Goal: Information Seeking & Learning: Learn about a topic

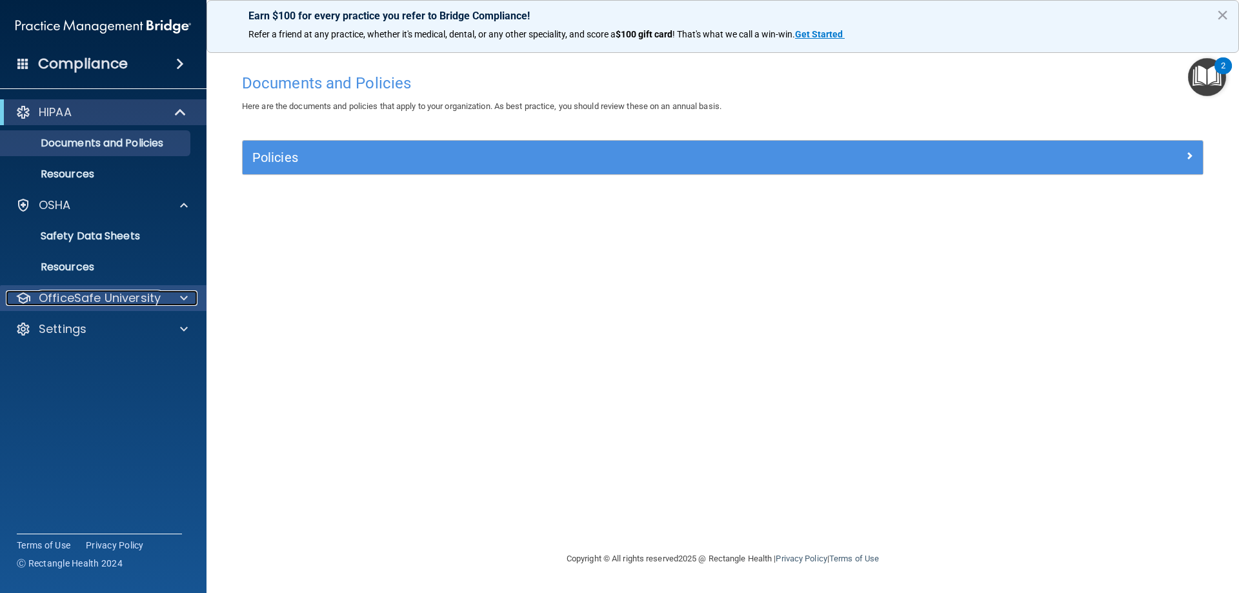
click at [188, 297] on div at bounding box center [182, 297] width 32 height 15
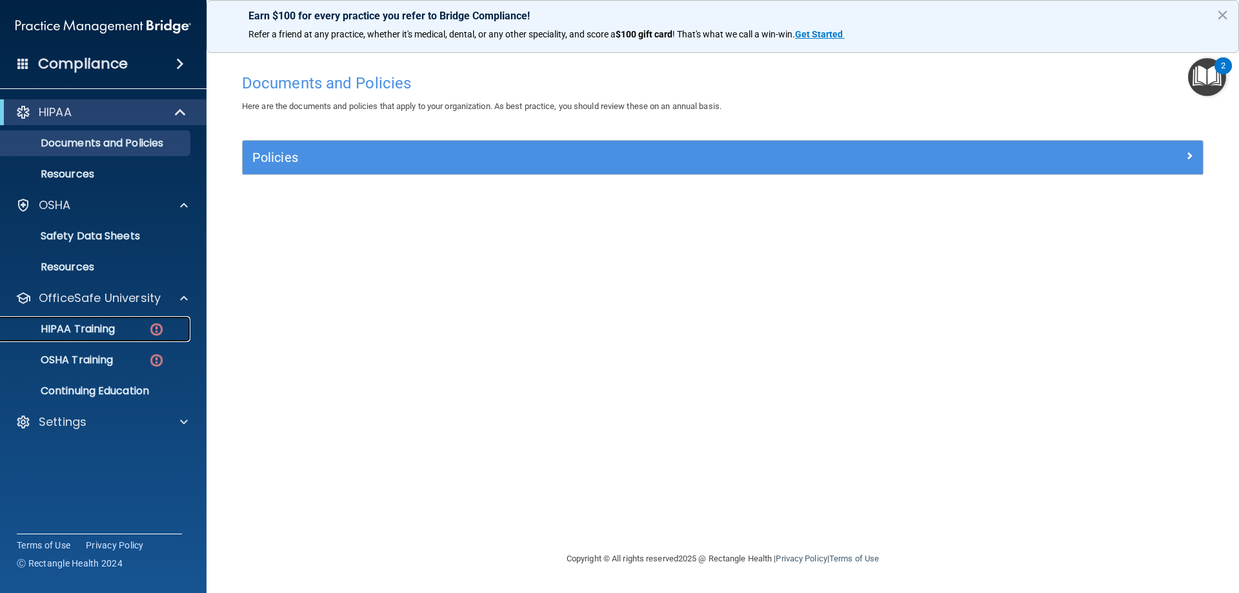
click at [135, 327] on div "HIPAA Training" at bounding box center [96, 329] width 176 height 13
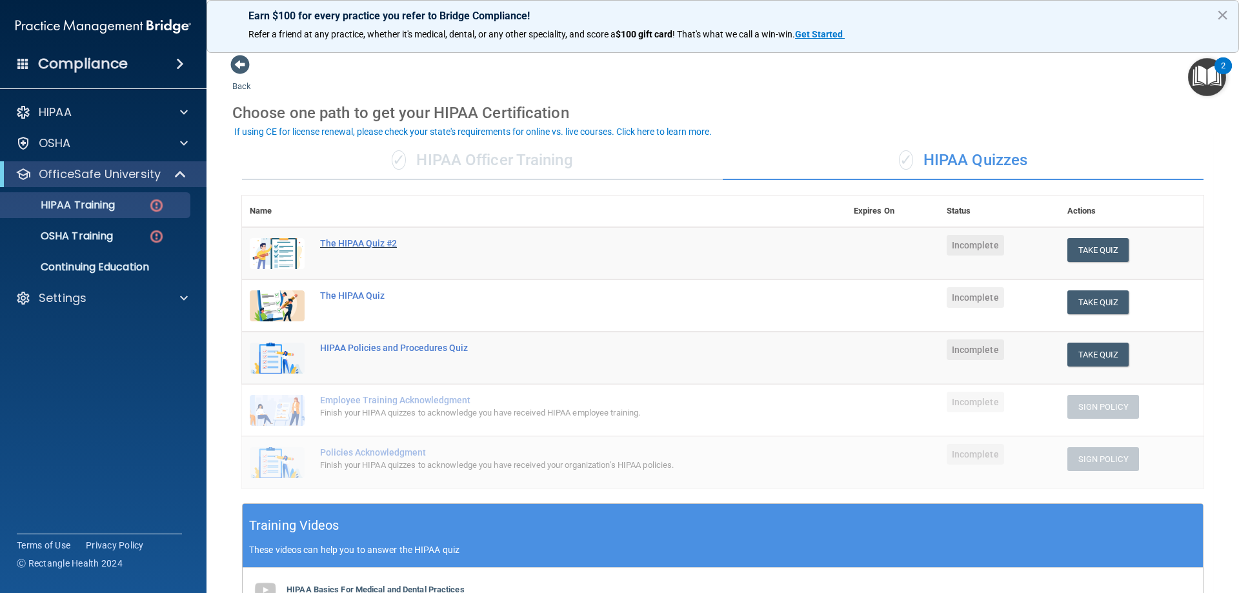
click at [379, 247] on div "The HIPAA Quiz #2" at bounding box center [550, 243] width 461 height 10
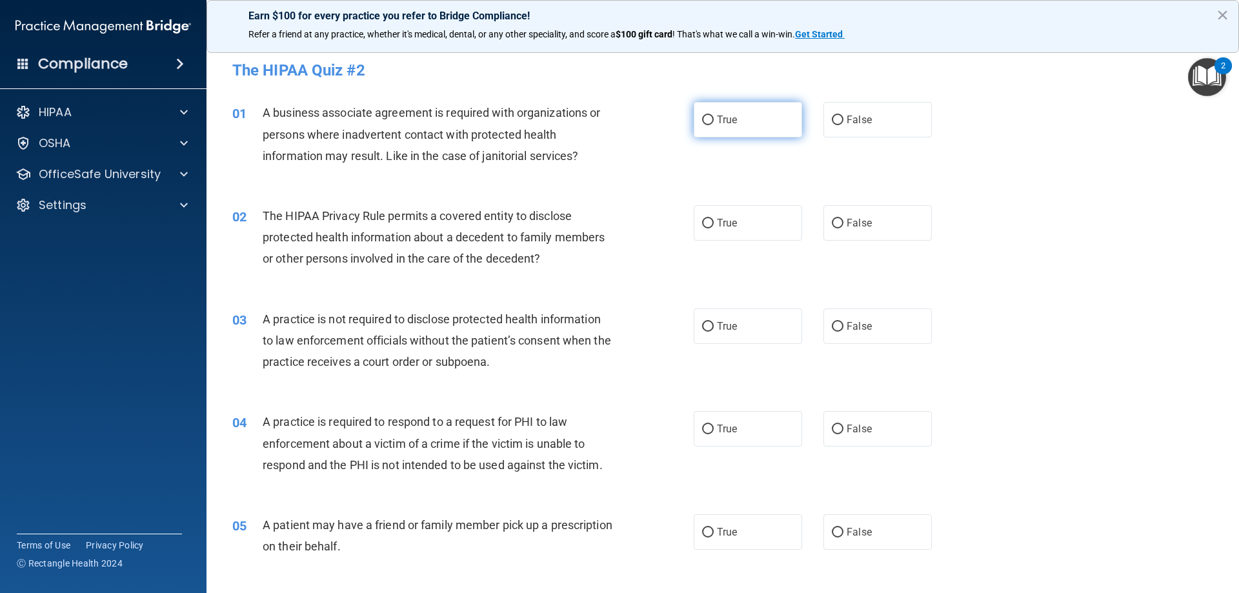
click at [703, 121] on input "True" at bounding box center [708, 120] width 12 height 10
radio input "true"
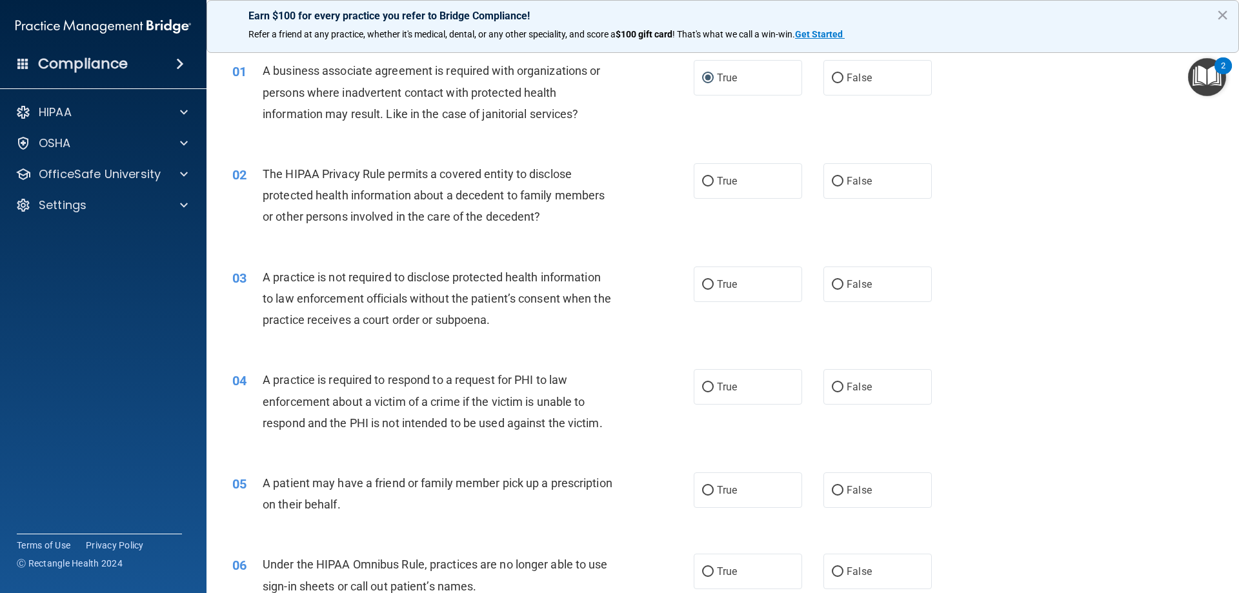
scroll to position [65, 0]
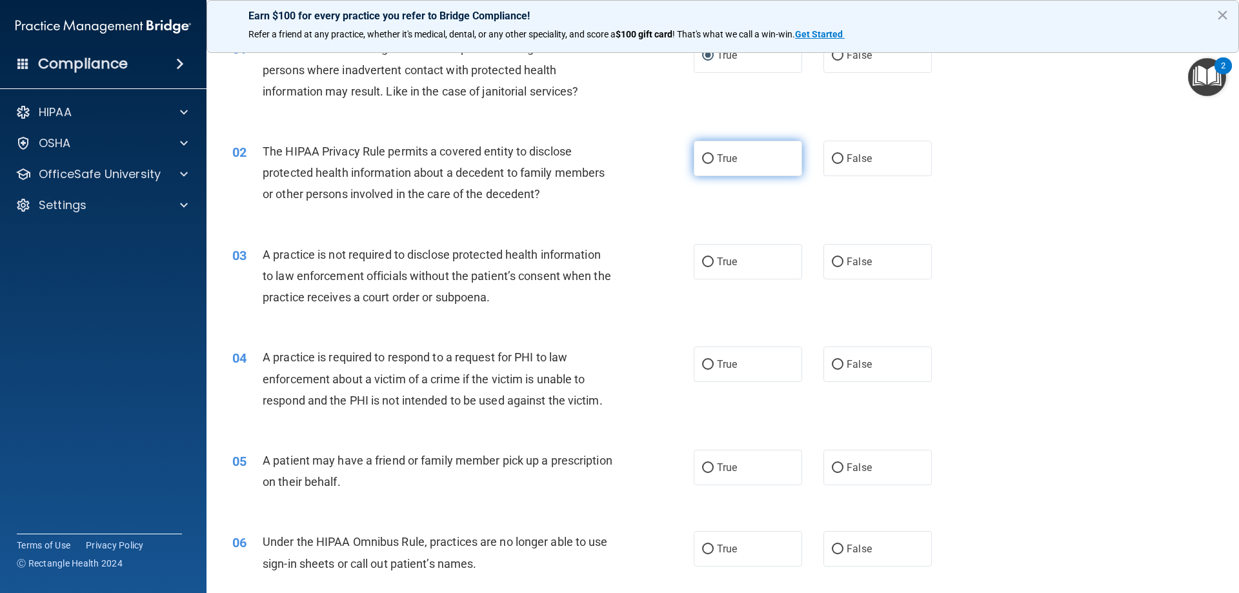
click at [705, 159] on input "True" at bounding box center [708, 159] width 12 height 10
radio input "true"
click at [832, 263] on input "False" at bounding box center [838, 262] width 12 height 10
radio input "true"
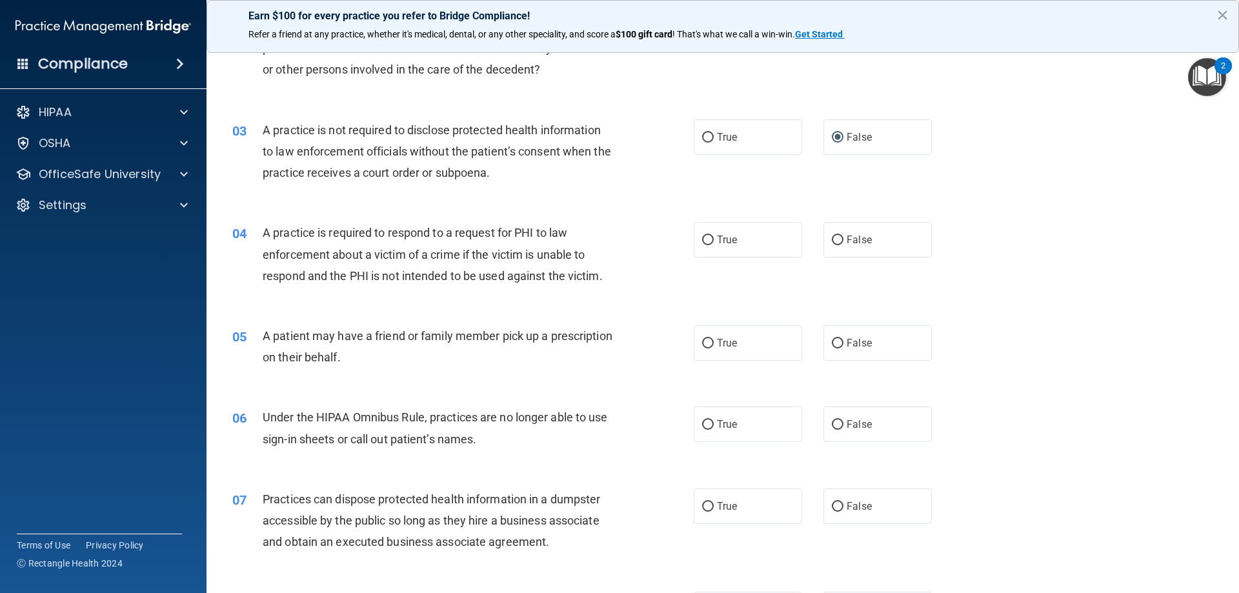
scroll to position [194, 0]
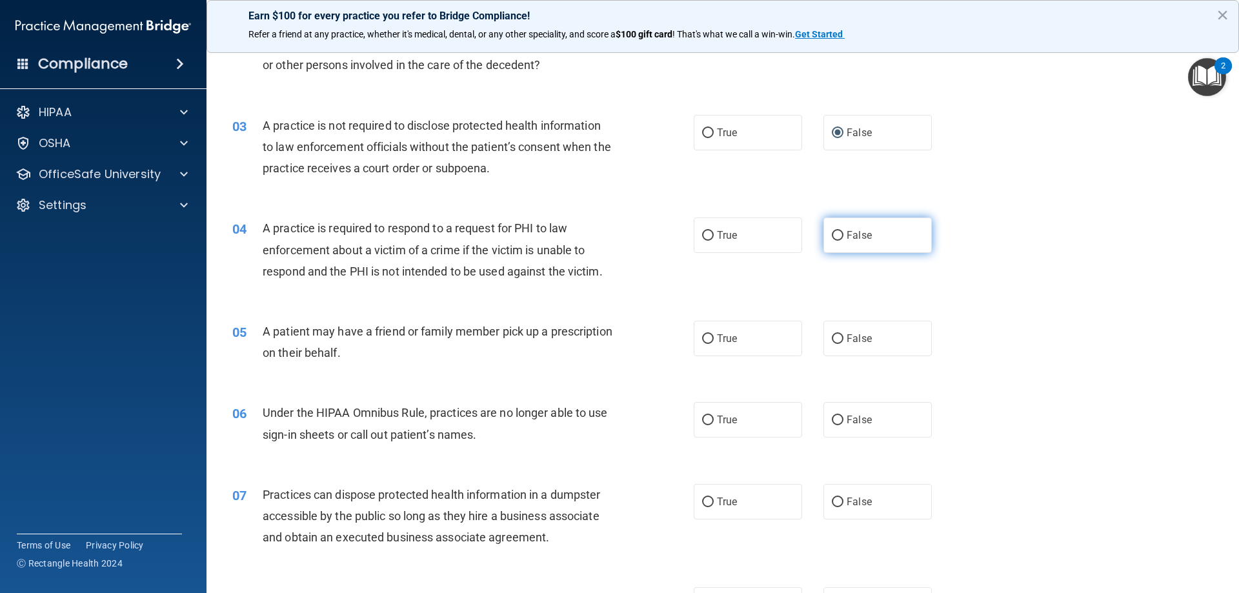
click at [832, 231] on input "False" at bounding box center [838, 236] width 12 height 10
radio input "true"
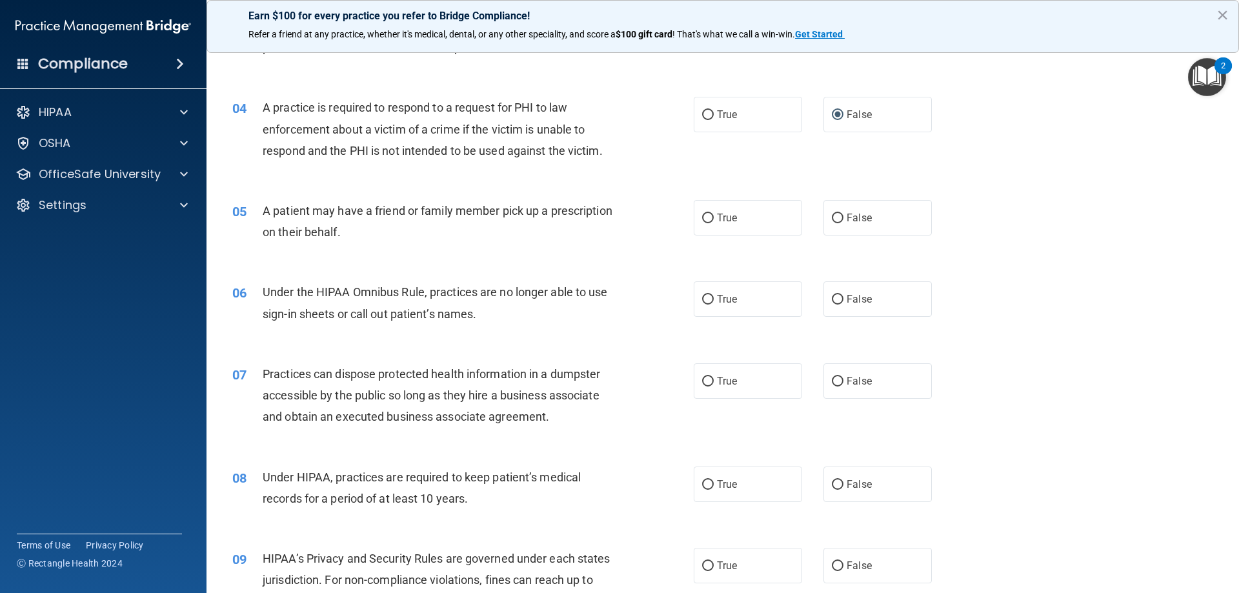
scroll to position [323, 0]
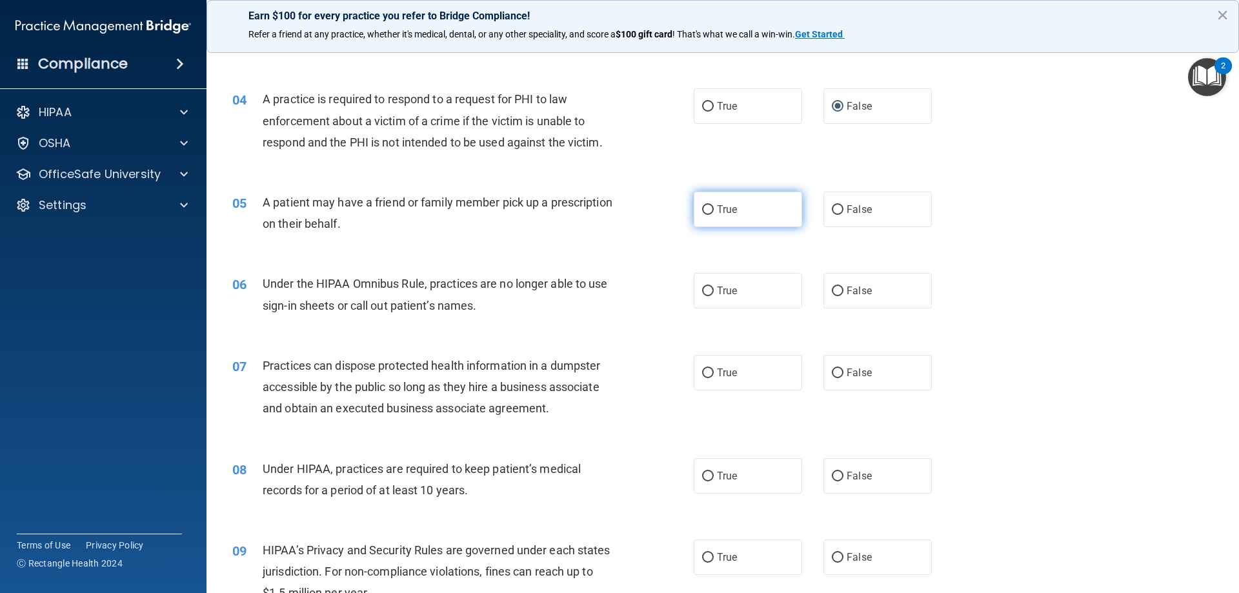
click at [703, 212] on input "True" at bounding box center [708, 210] width 12 height 10
radio input "true"
click at [832, 208] on input "False" at bounding box center [838, 210] width 12 height 10
radio input "true"
radio input "false"
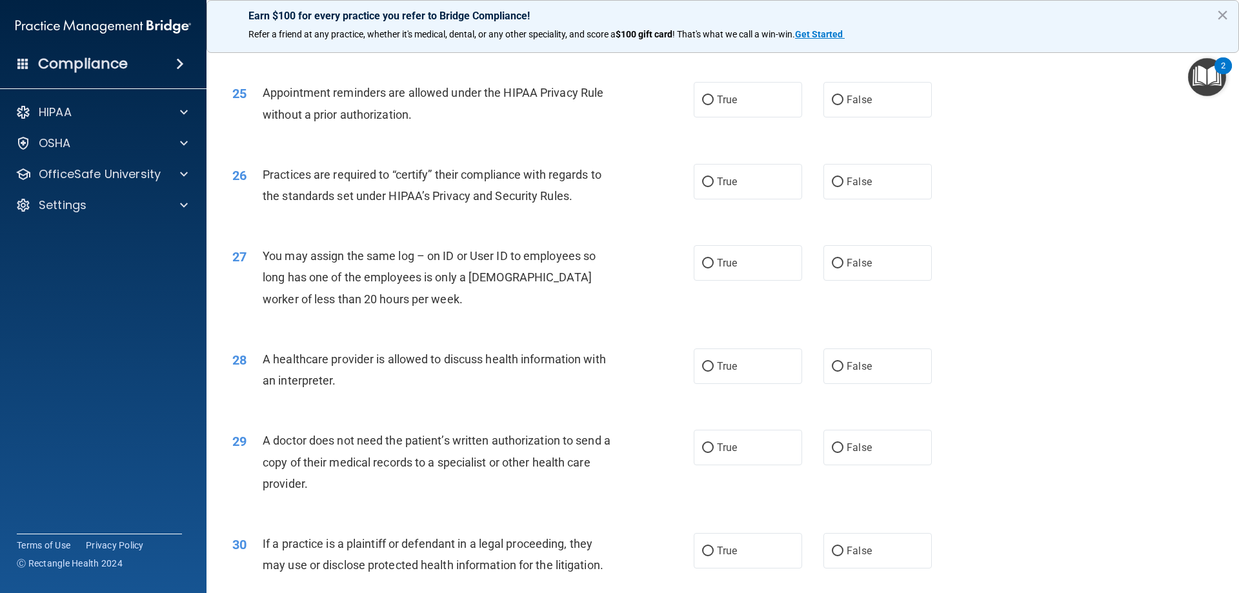
scroll to position [2411, 0]
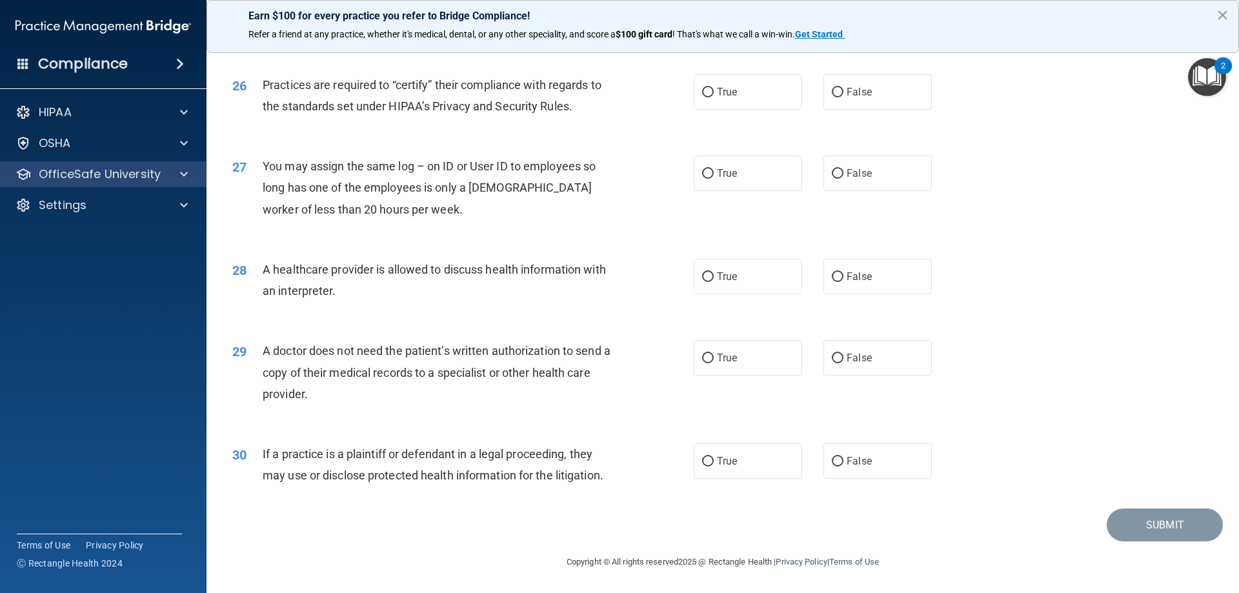
click at [88, 183] on div "OfficeSafe University" at bounding box center [103, 174] width 207 height 26
click at [179, 171] on div at bounding box center [182, 173] width 32 height 15
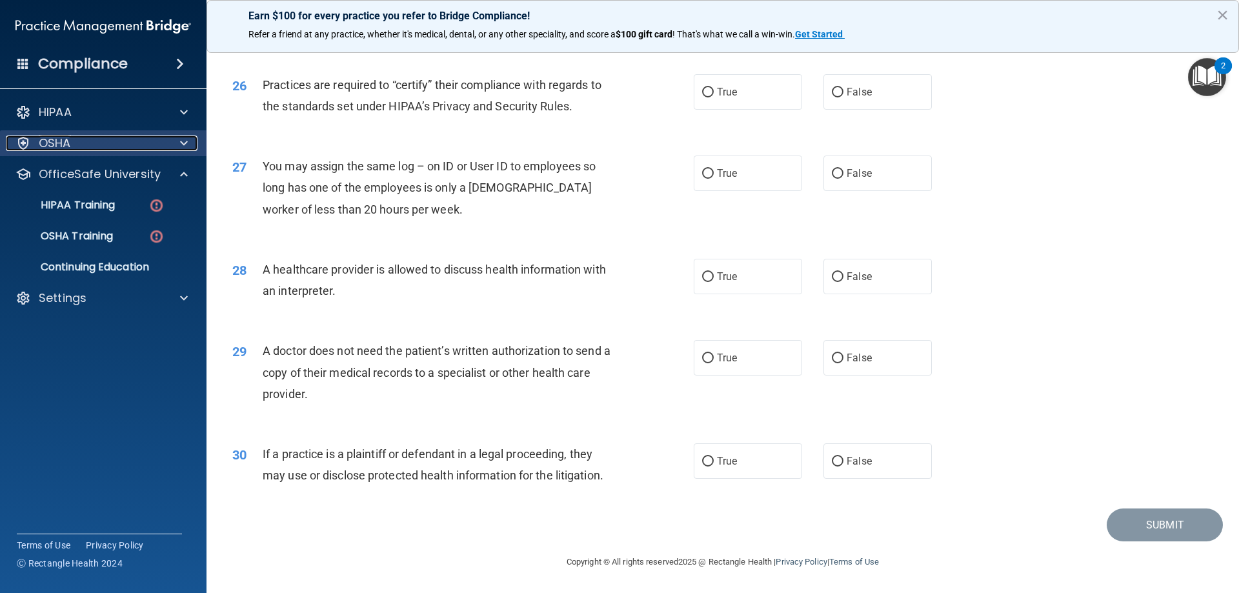
click at [176, 140] on div at bounding box center [182, 142] width 32 height 15
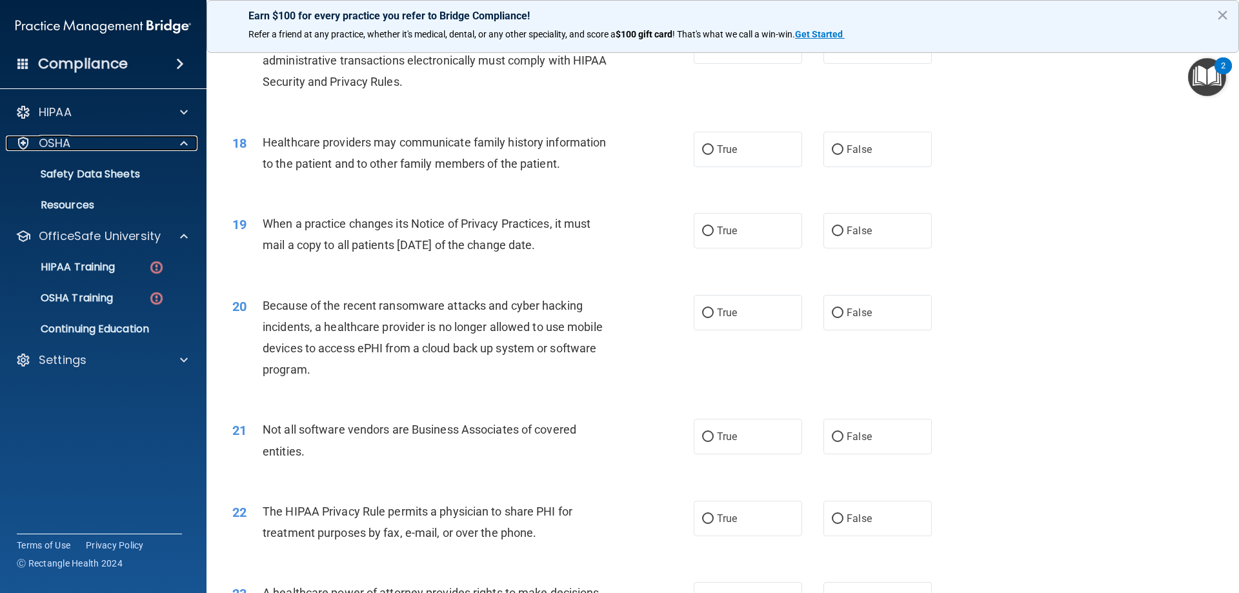
scroll to position [1314, 0]
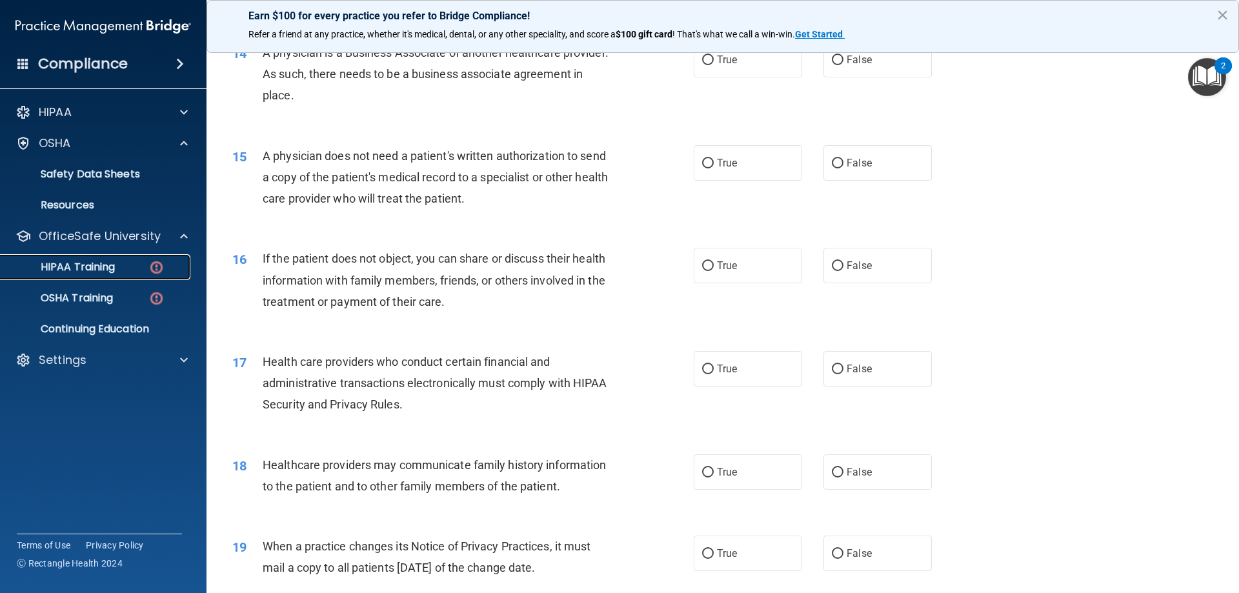
click at [89, 270] on p "HIPAA Training" at bounding box center [61, 267] width 106 height 13
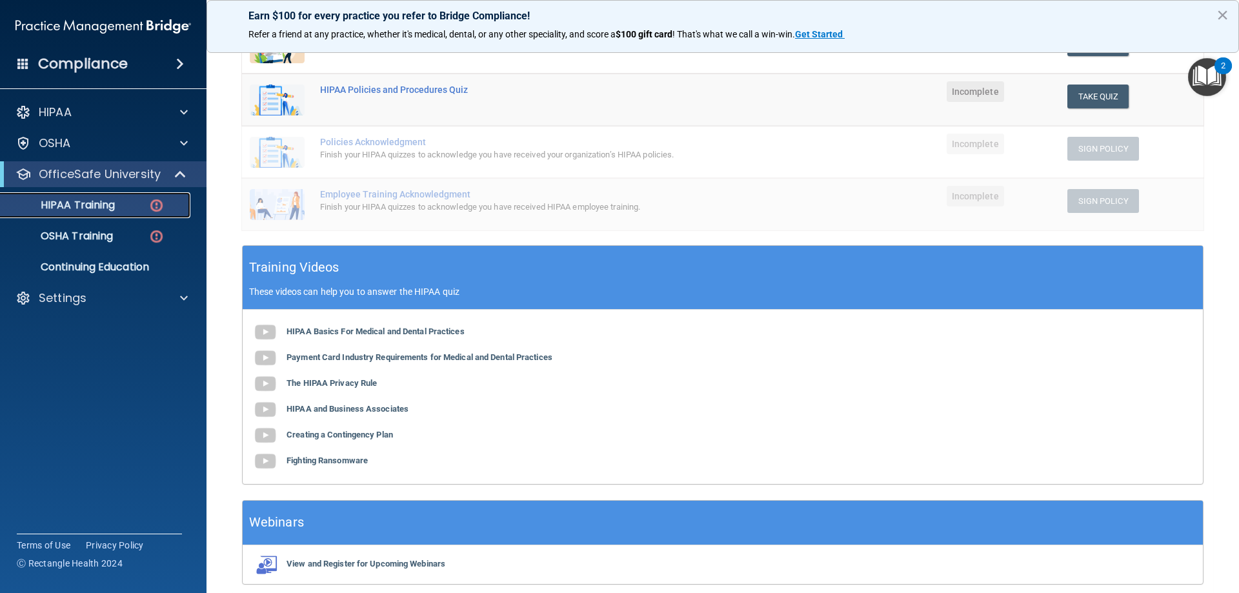
scroll to position [311, 0]
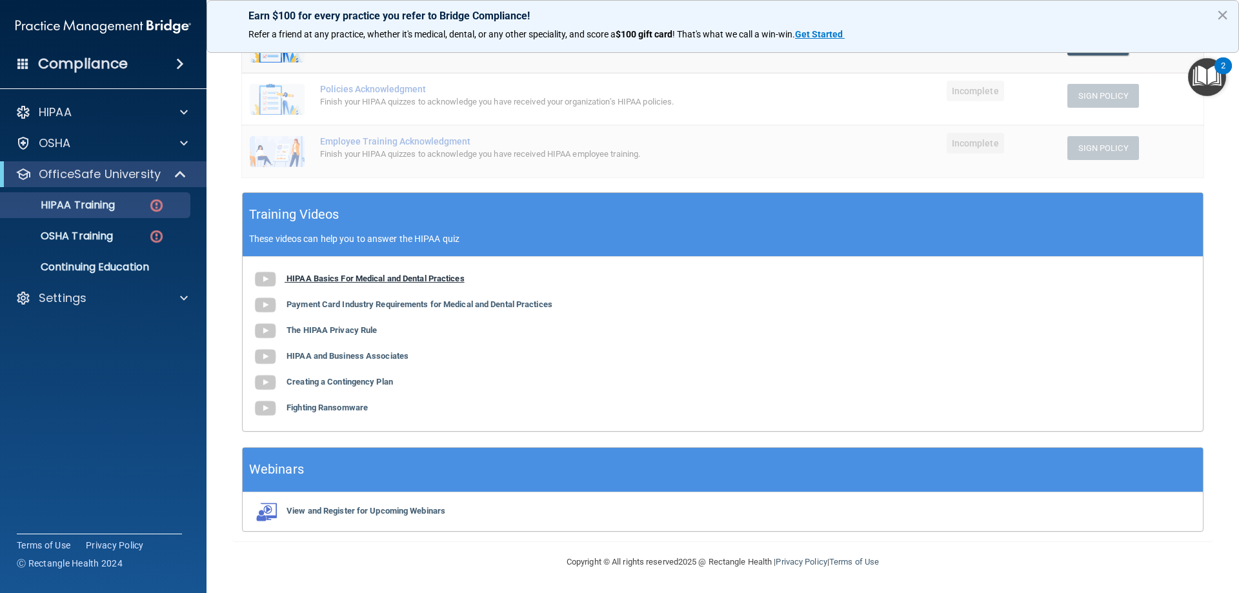
click at [418, 279] on b "HIPAA Basics For Medical and Dental Practices" at bounding box center [375, 279] width 178 height 10
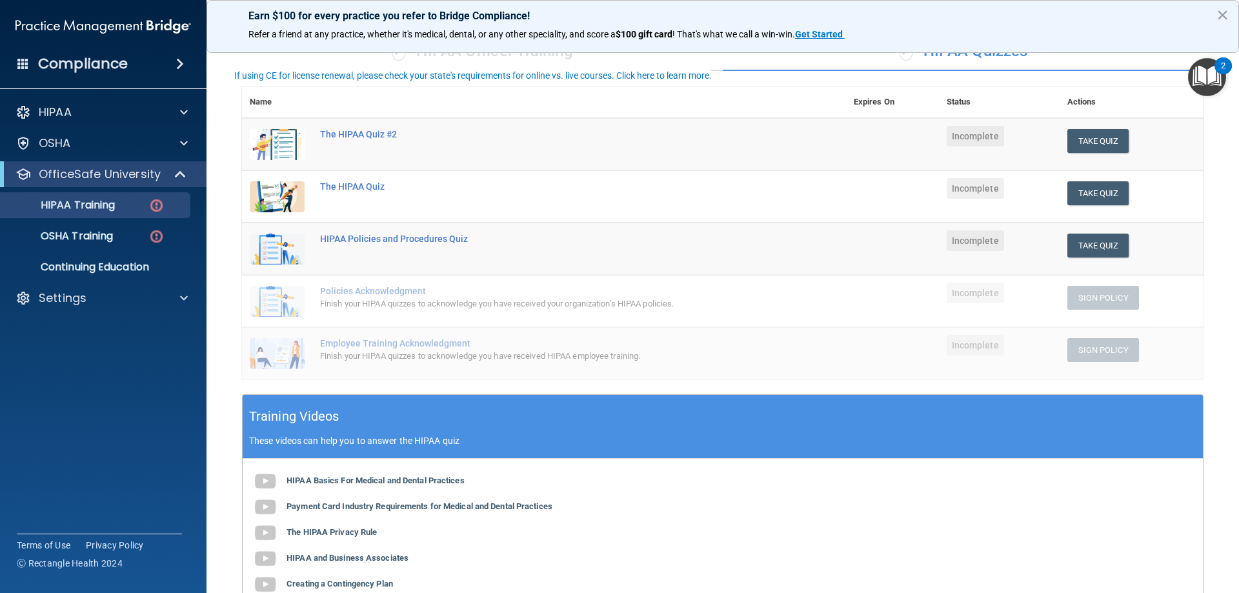
scroll to position [53, 0]
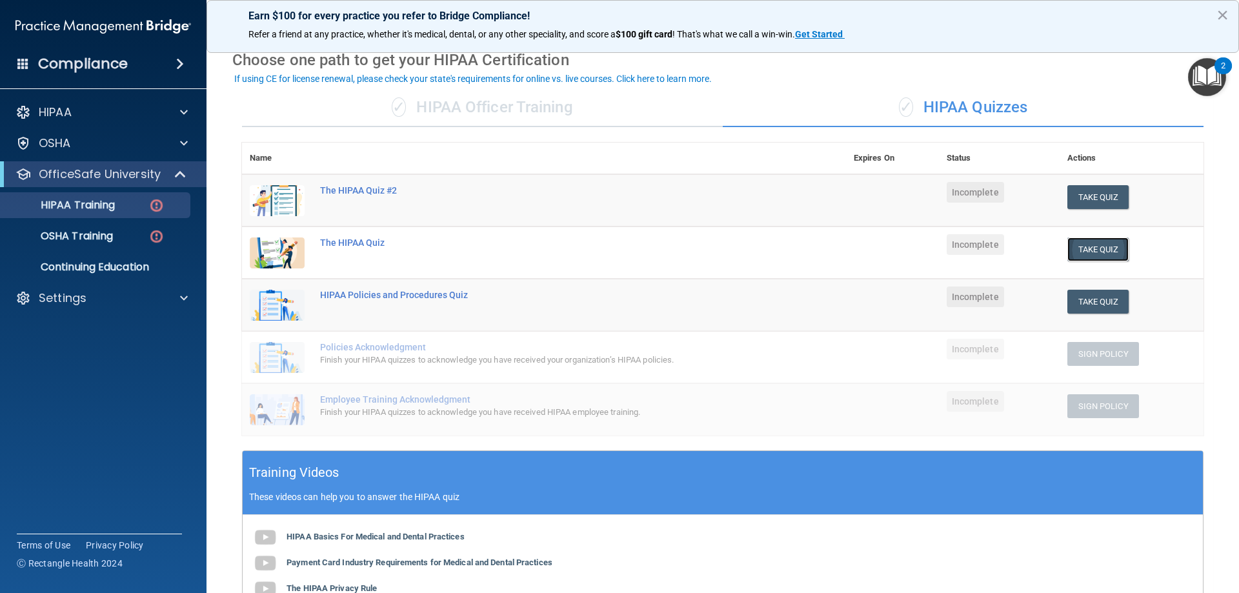
click at [1113, 252] on button "Take Quiz" at bounding box center [1098, 249] width 62 height 24
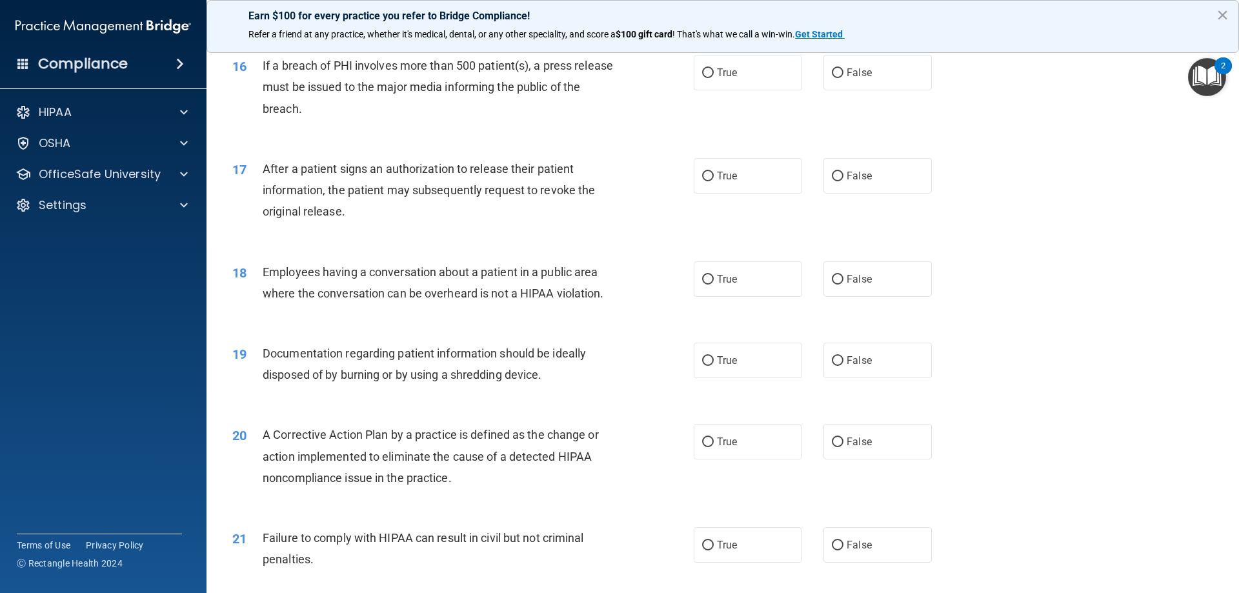
scroll to position [1235, 0]
